Goal: Find specific page/section: Find specific page/section

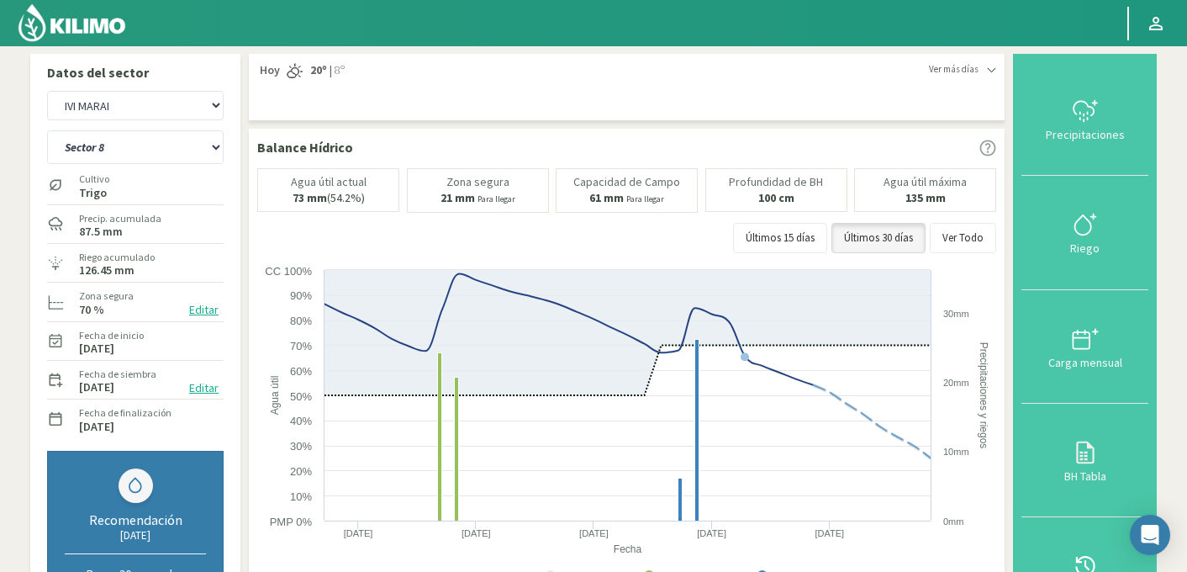
select select "9188: Object"
select select "488: Object"
click at [146, 100] on select "Agr. Huertos de Chocalan Agrícola [PERSON_NAME][GEOGRAPHIC_DATA] - IC Agrícola …" at bounding box center [135, 105] width 177 height 29
click at [47, 91] on select "Agr. Huertos de Chocalan Agrícola [PERSON_NAME][GEOGRAPHIC_DATA] - IC Agrícola …" at bounding box center [135, 105] width 177 height 29
select select "9489: Object"
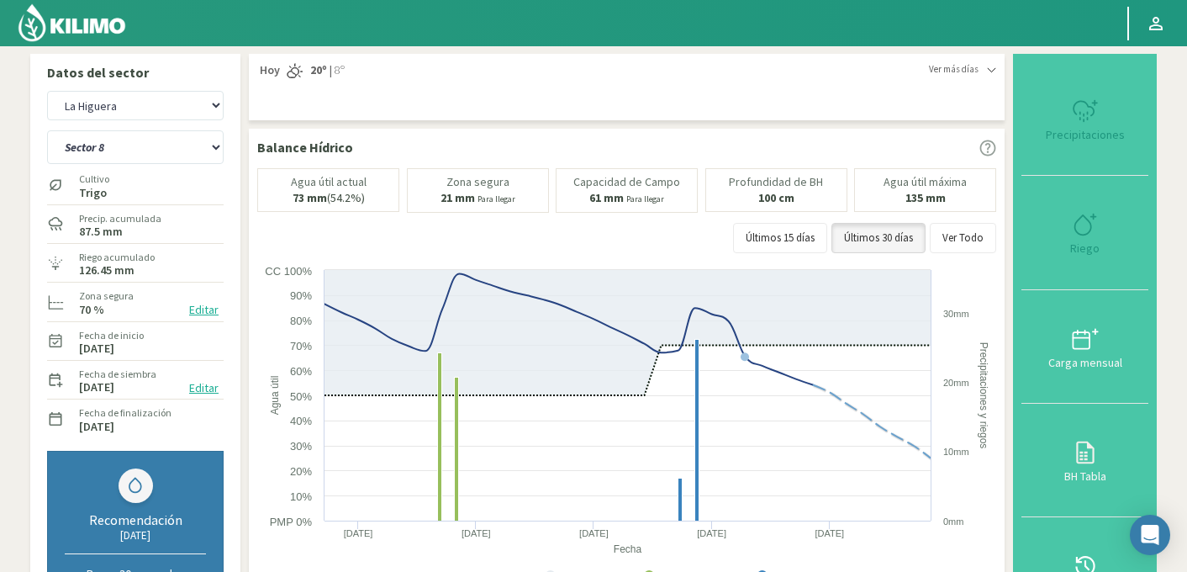
select select "490: Object"
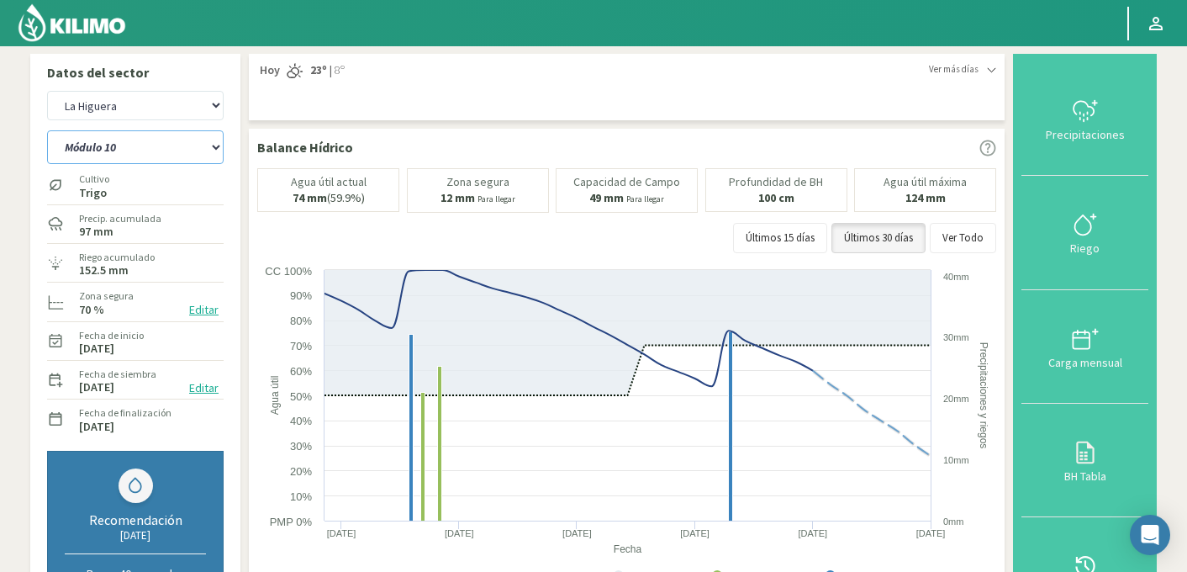
click at [124, 150] on select "Módulo 10 Módulo 10 (40cm) Módulo 11 Módulo 11 (40cm) Módulo 6 Módulo 6 (40cm) …" at bounding box center [135, 147] width 177 height 34
click at [292, 0] on html "Principal Perfil Perfil Salir Datos del sector Agr. Huertos de Chocalan Agrícol…" at bounding box center [593, 286] width 1187 height 572
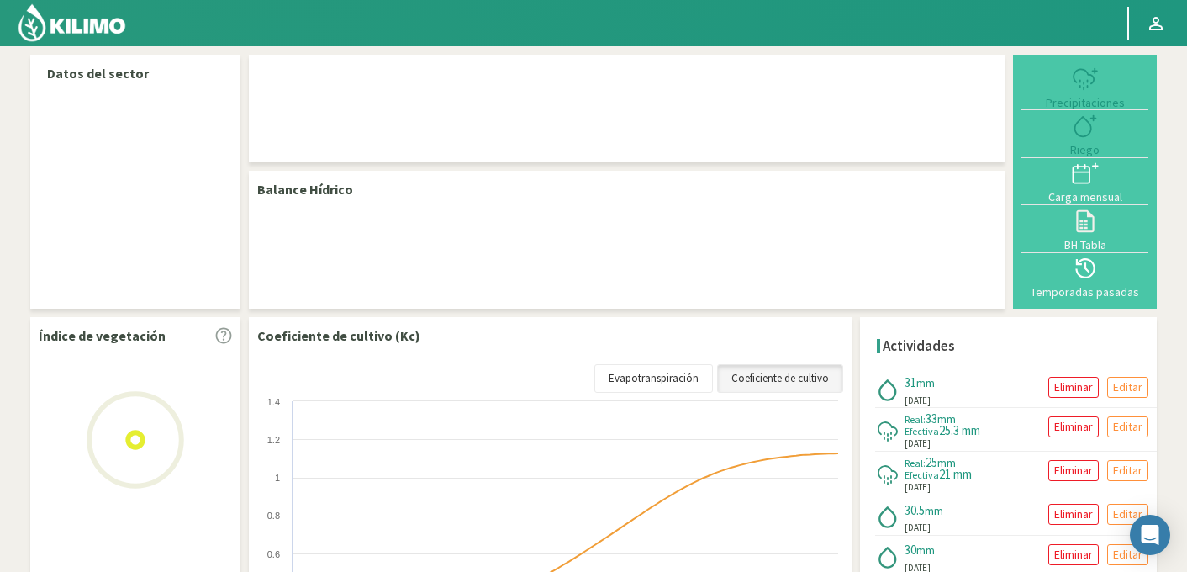
select select "143: Object"
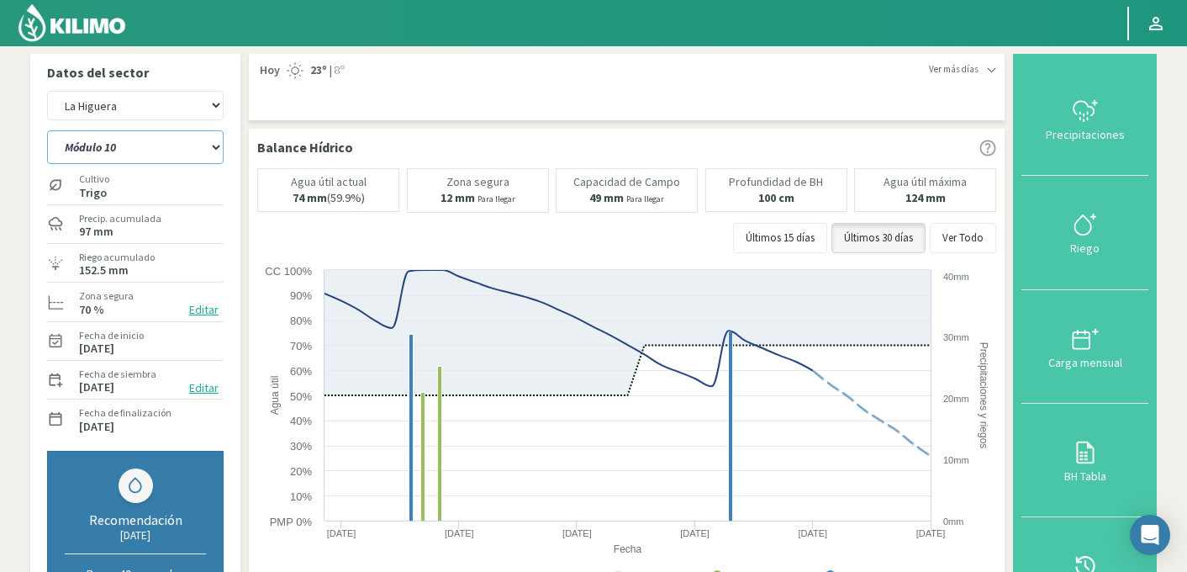
click at [115, 138] on select "Módulo 10 Módulo 11 Módulo 6 Módulo 7 Módulo 8 Módulo 9" at bounding box center [135, 147] width 177 height 34
click at [47, 130] on select "Módulo 10 Módulo 11 Módulo 6 Módulo 7 Módulo 8 Módulo 9" at bounding box center [135, 147] width 177 height 34
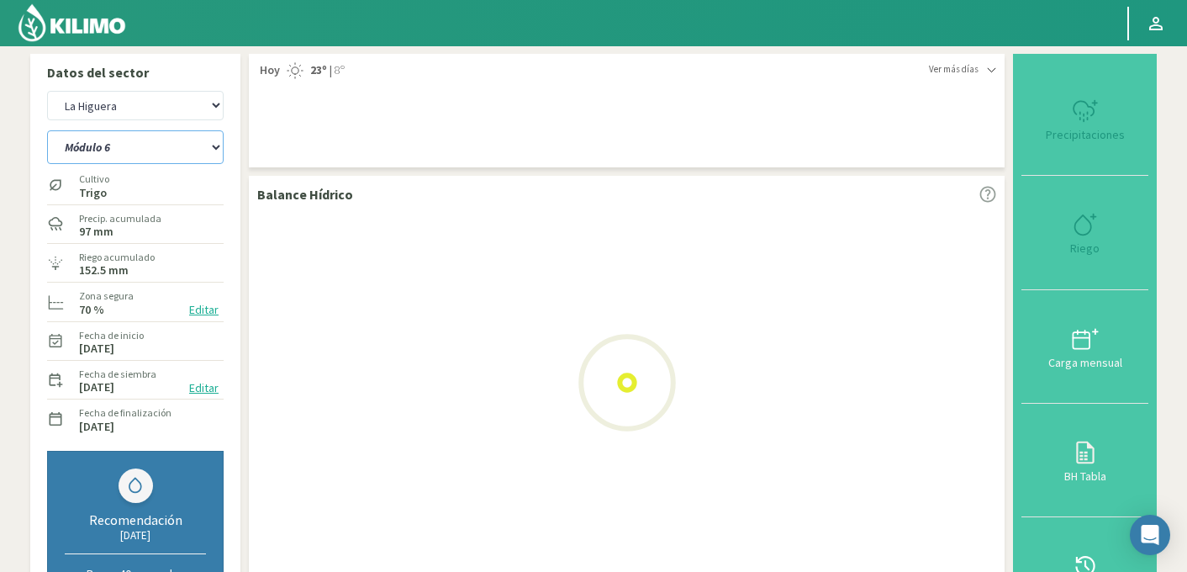
select select "0: Object"
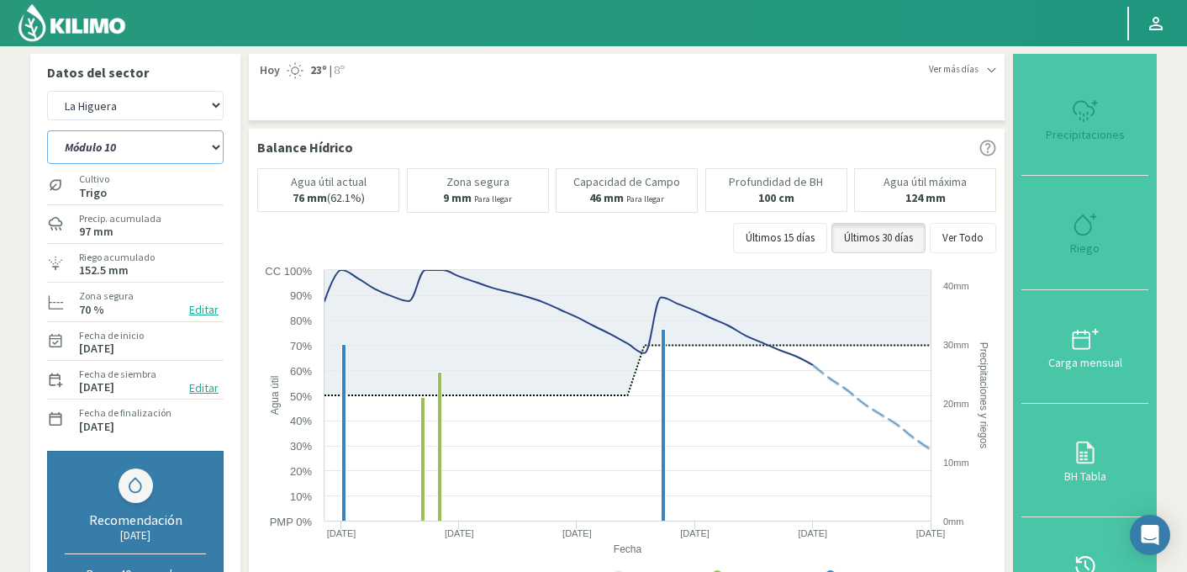
select select "418: Object"
click at [159, 136] on select "Módulo 10 Módulo 11 Módulo 6 Módulo 7 Módulo 8 Módulo 9" at bounding box center [135, 147] width 177 height 34
click at [47, 130] on select "Módulo 10 Módulo 11 Módulo 6 Módulo 7 Módulo 8 Módulo 9" at bounding box center [135, 147] width 177 height 34
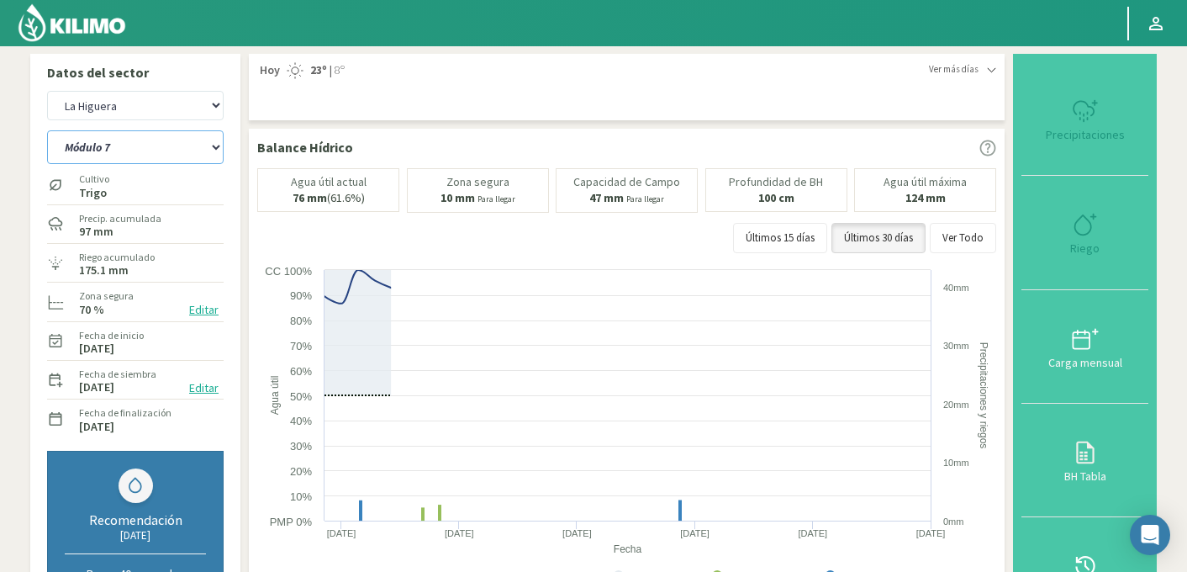
select select "8: Object"
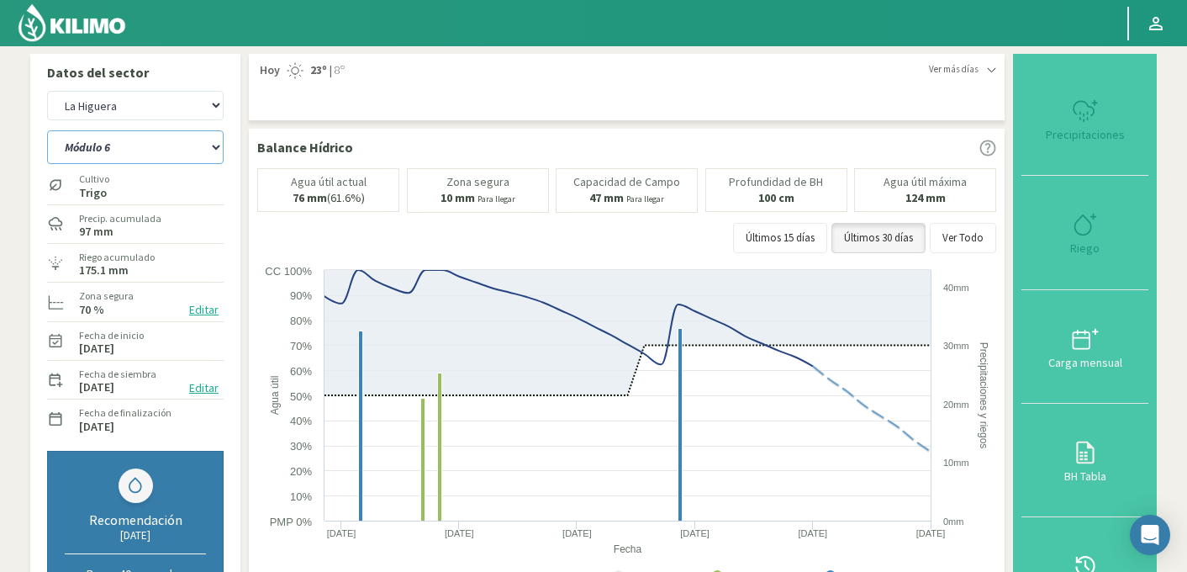
select select "693: Object"
click at [96, 150] on select "Módulo 10 Módulo 11 Módulo 6 Módulo 7 Módulo 8 Módulo 9" at bounding box center [135, 147] width 177 height 34
click at [47, 130] on select "Módulo 10 Módulo 11 Módulo 6 Módulo 7 Módulo 8 Módulo 9" at bounding box center [135, 147] width 177 height 34
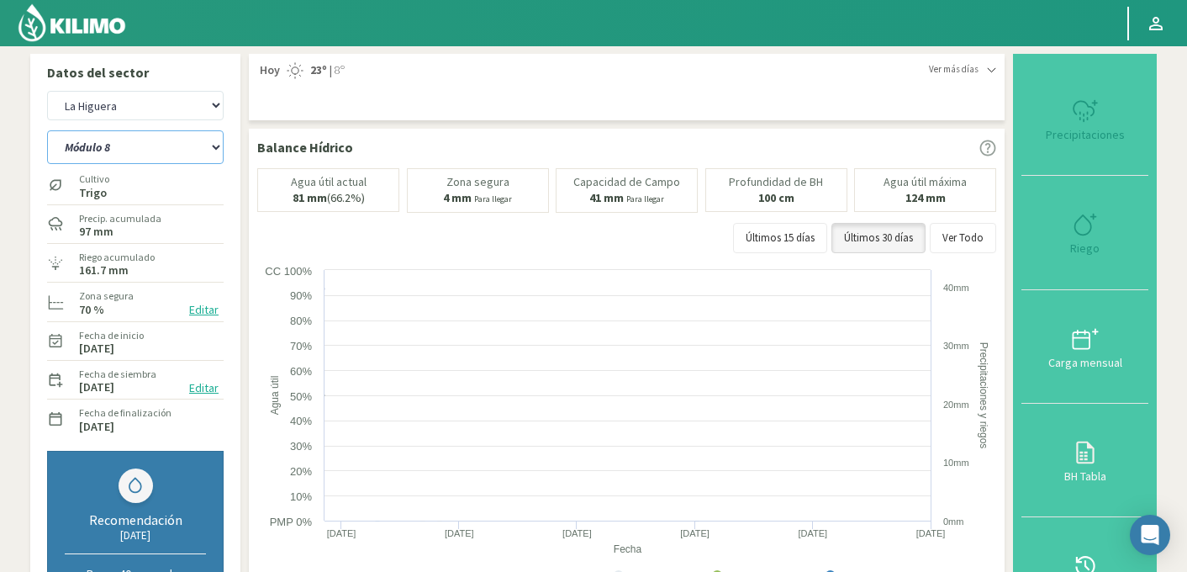
select select "15: Object"
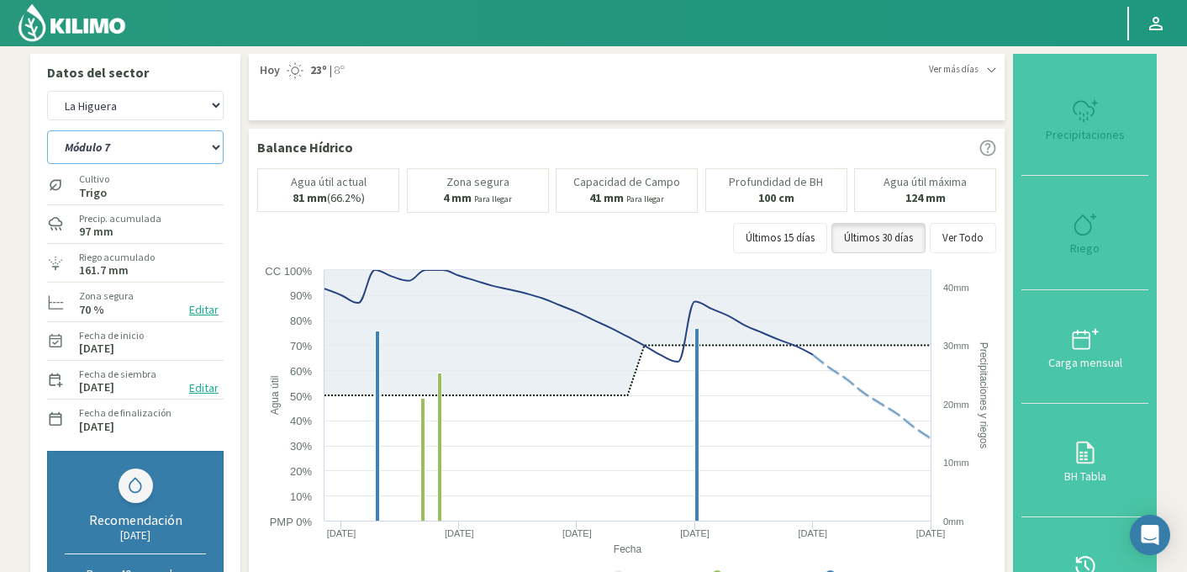
select select "968: Object"
click at [175, 140] on select "Módulo 10 Módulo 11 Módulo 6 Módulo 7 Módulo 8 Módulo 9" at bounding box center [135, 147] width 177 height 34
click at [47, 130] on select "Módulo 10 Módulo 11 Módulo 6 Módulo 7 Módulo 8 Módulo 9" at bounding box center [135, 147] width 177 height 34
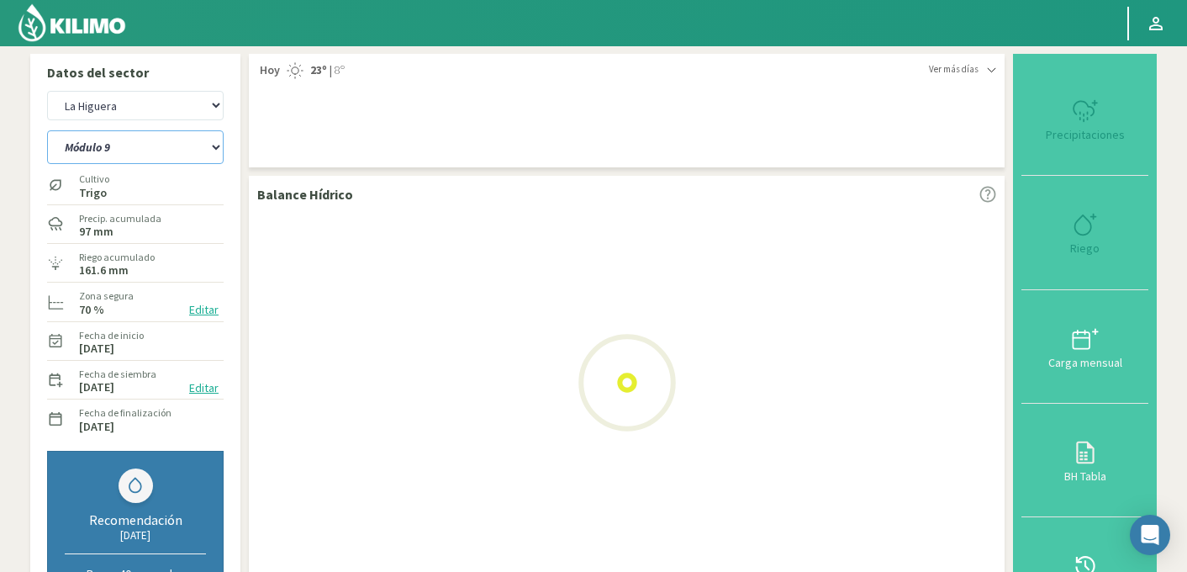
select select "22: Object"
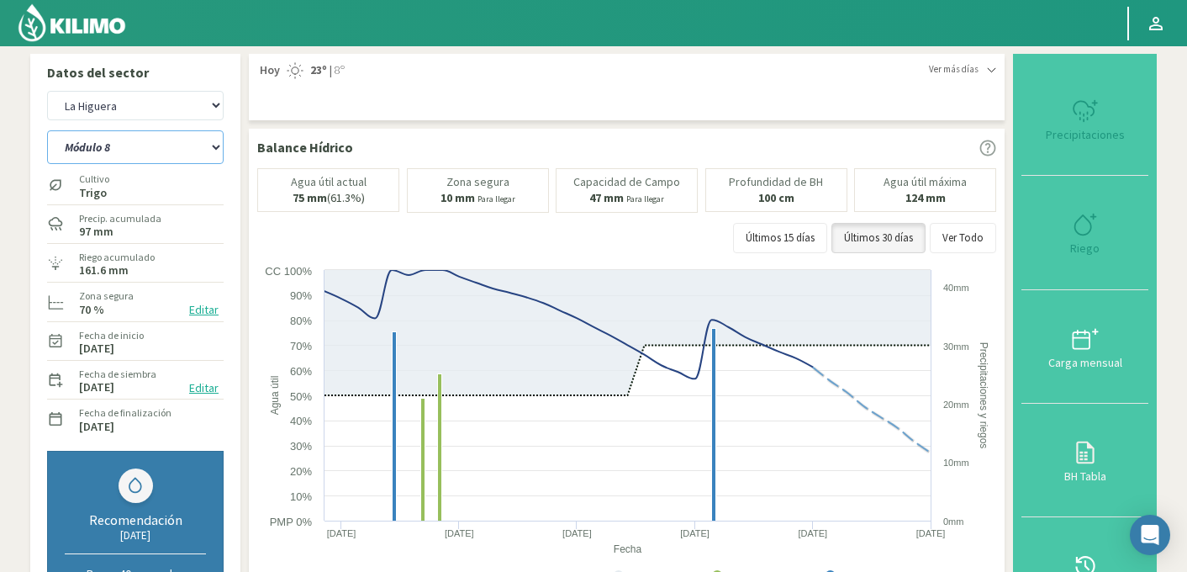
select select "1243: Object"
click at [160, 157] on select "Módulo 10 Módulo 11 Módulo 6 Módulo 7 Módulo 8 Módulo 9" at bounding box center [135, 147] width 177 height 34
click at [47, 130] on select "Módulo 10 Módulo 11 Módulo 6 Módulo 7 Módulo 8 Módulo 9" at bounding box center [135, 147] width 177 height 34
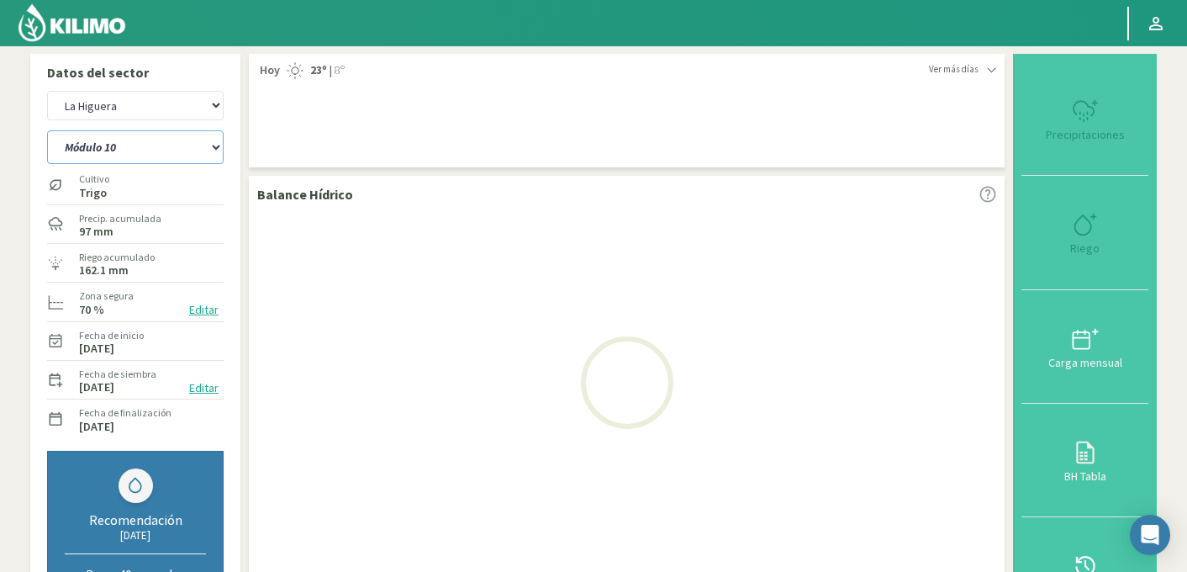
select select "29: Object"
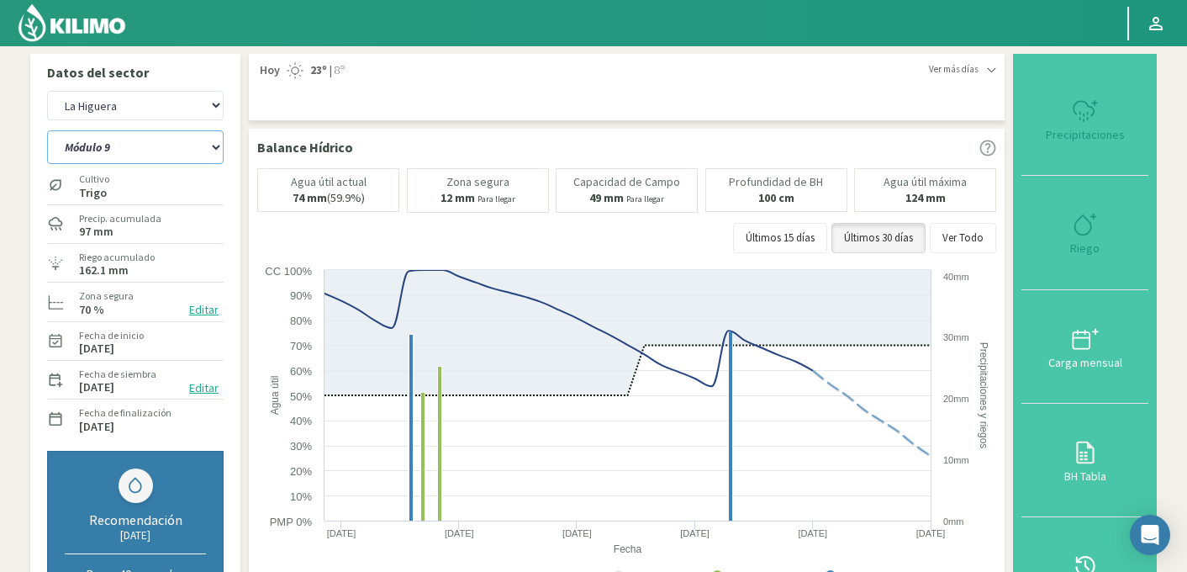
select select "1518: Object"
click at [170, 150] on select "Módulo 10 Módulo 11 Módulo 6 Módulo 7 Módulo 8 Módulo 9" at bounding box center [135, 147] width 177 height 34
click at [47, 130] on select "Módulo 10 Módulo 11 Módulo 6 Módulo 7 Módulo 8 Módulo 9" at bounding box center [135, 147] width 177 height 34
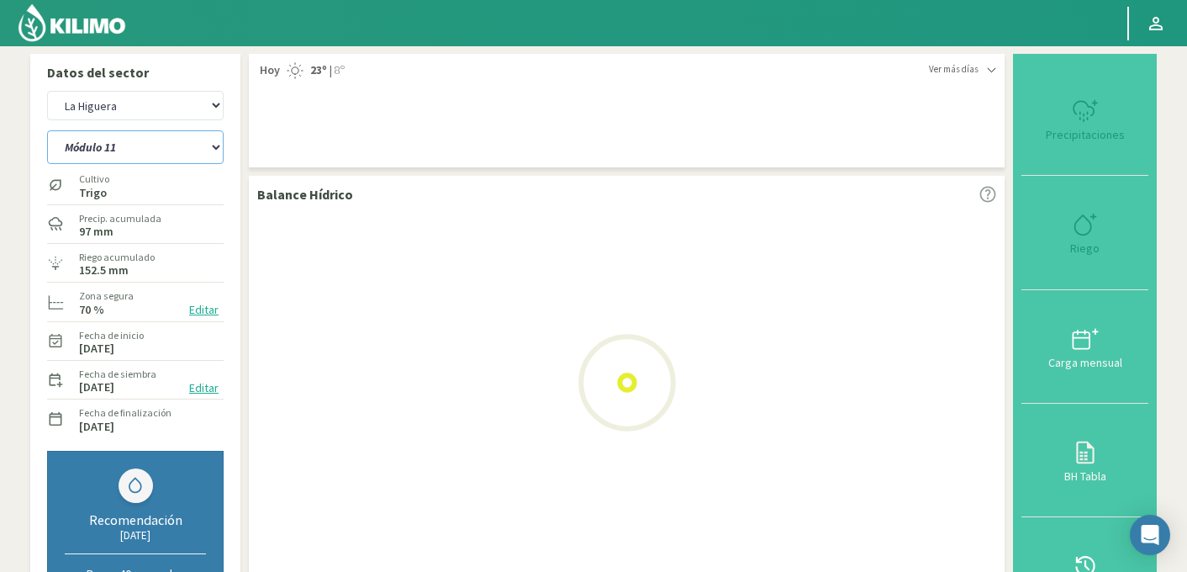
select select "30: Object"
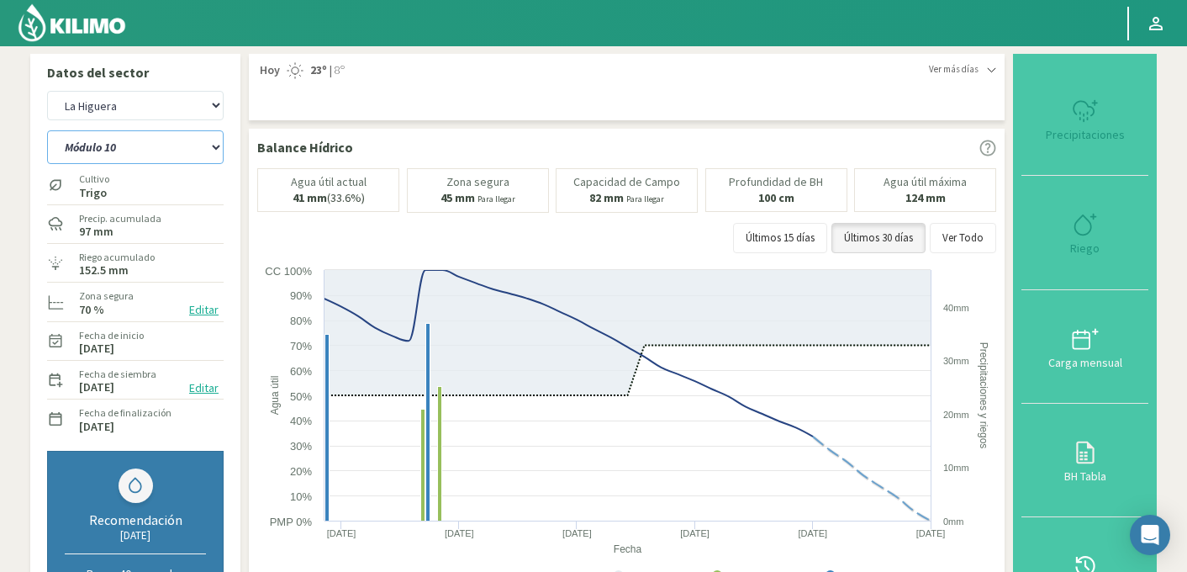
select select "1793: Object"
select select "37: Object"
